Goal: Find contact information: Find contact information

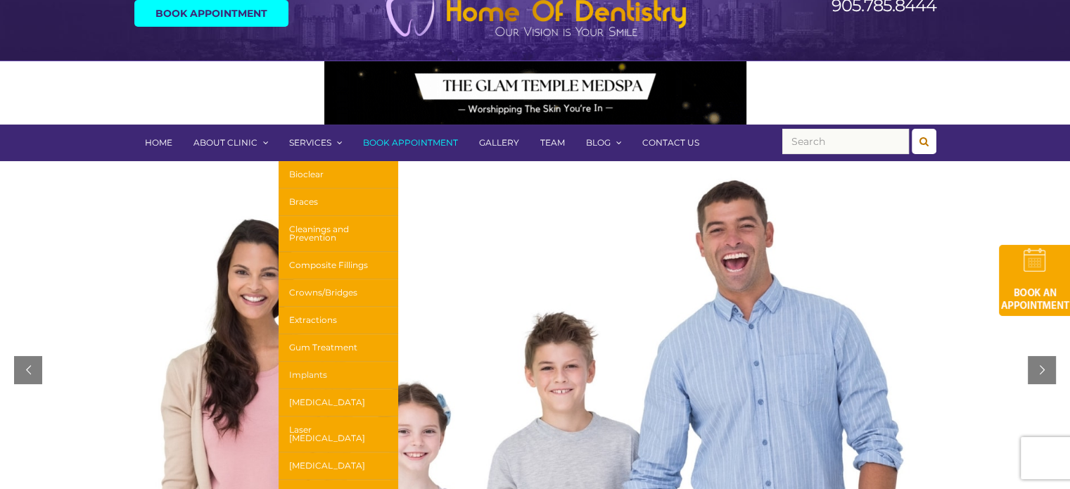
scroll to position [141, 0]
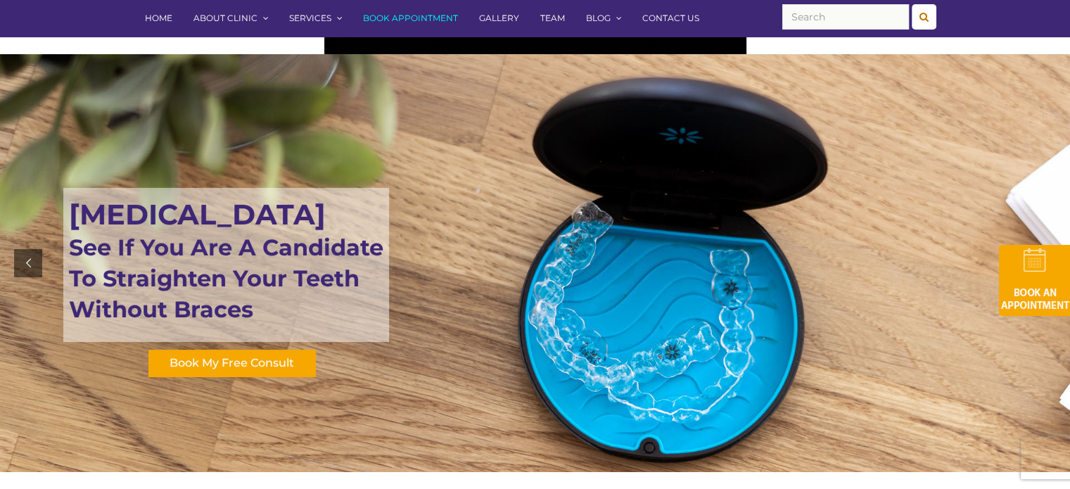
click at [548, 20] on link "Team" at bounding box center [553, 18] width 46 height 37
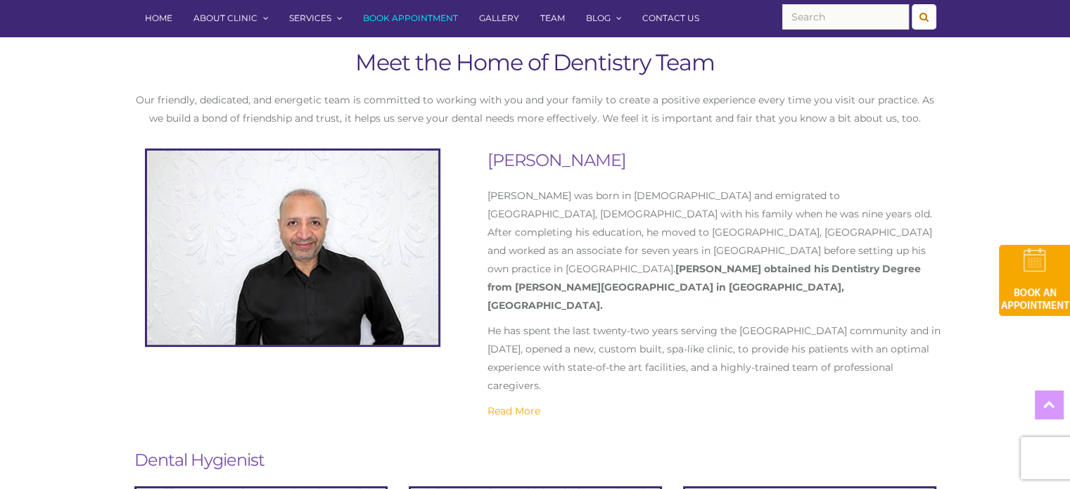
scroll to position [282, 0]
drag, startPoint x: 514, startPoint y: 157, endPoint x: 587, endPoint y: 171, distance: 74.5
click at [587, 171] on h2 "[PERSON_NAME]" at bounding box center [718, 160] width 460 height 24
copy h2 "[PERSON_NAME]"
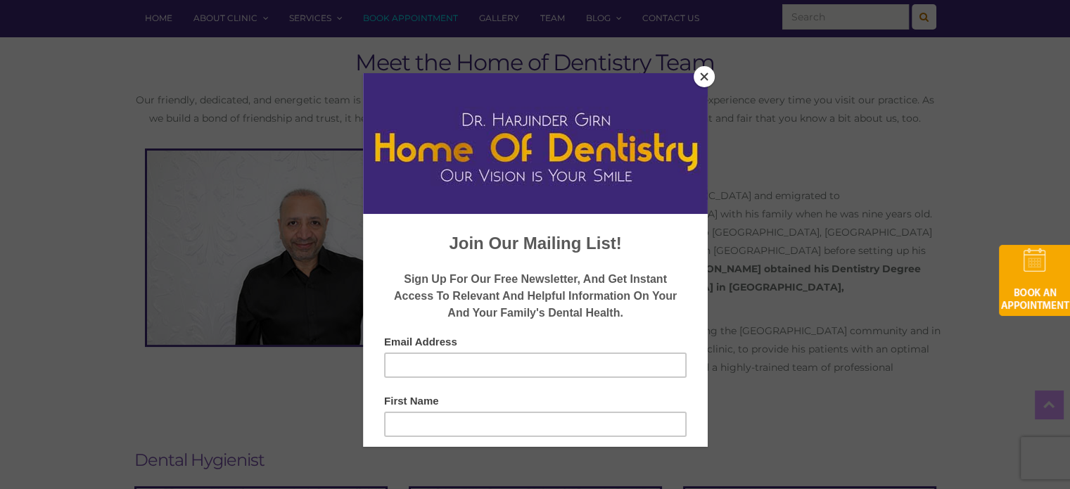
click at [704, 75] on button "Close" at bounding box center [704, 76] width 21 height 21
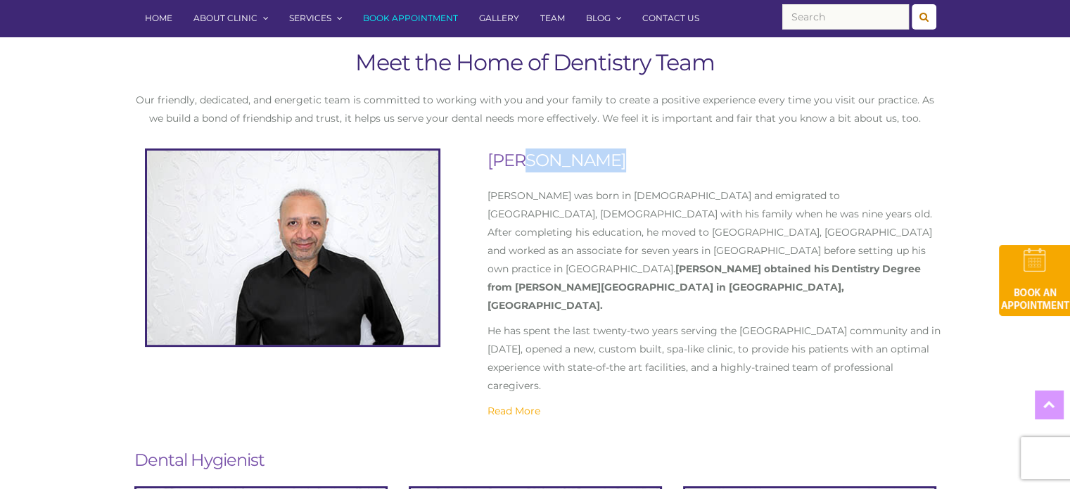
drag, startPoint x: 652, startPoint y: 160, endPoint x: 588, endPoint y: 153, distance: 63.7
click at [588, 153] on h2 "[PERSON_NAME]" at bounding box center [718, 160] width 460 height 24
copy h2 "Girn"
click at [657, 6] on link "Contact Us" at bounding box center [671, 18] width 78 height 37
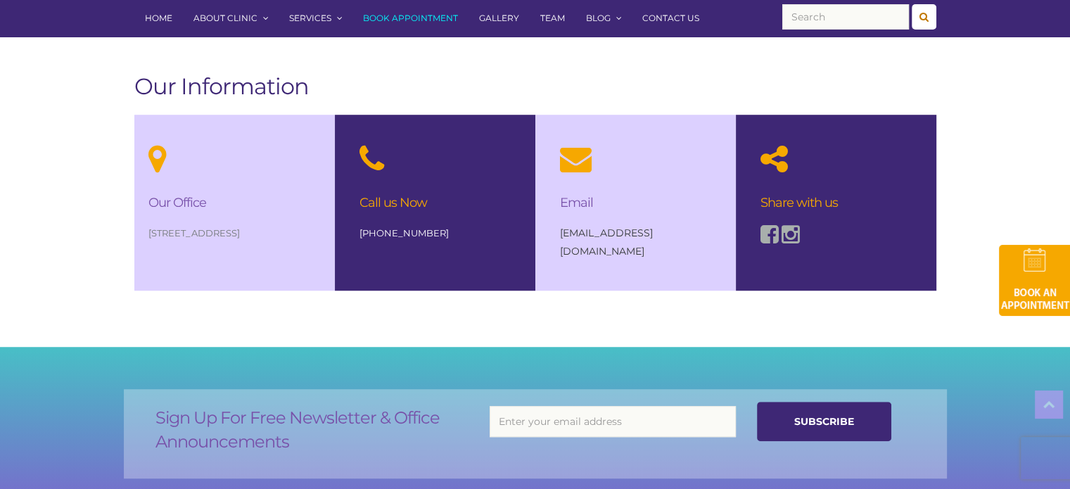
scroll to position [985, 0]
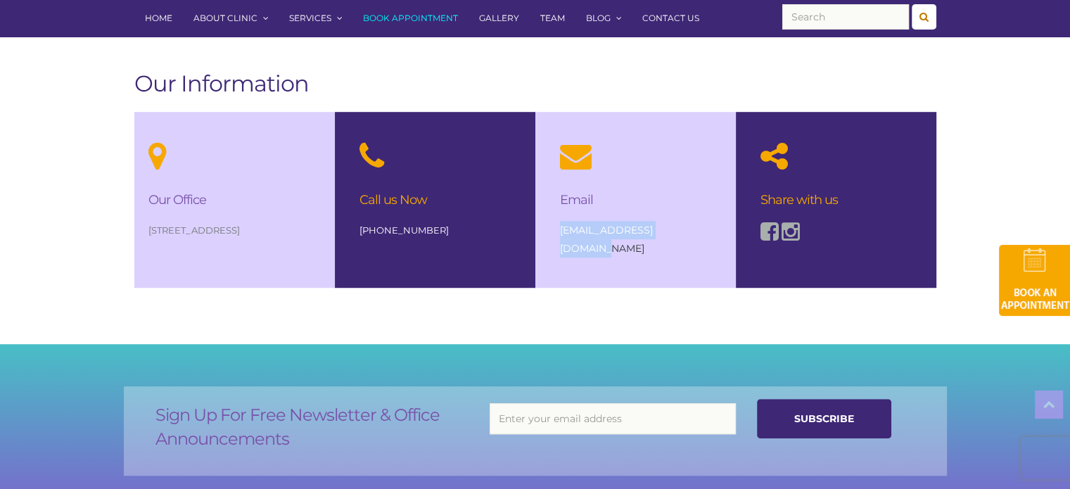
drag, startPoint x: 691, startPoint y: 230, endPoint x: 555, endPoint y: 236, distance: 135.9
click at [555, 236] on div "Email [EMAIL_ADDRESS][DOMAIN_NAME]" at bounding box center [635, 199] width 179 height 174
copy link "[EMAIL_ADDRESS][DOMAIN_NAME]"
